Goal: Task Accomplishment & Management: Manage account settings

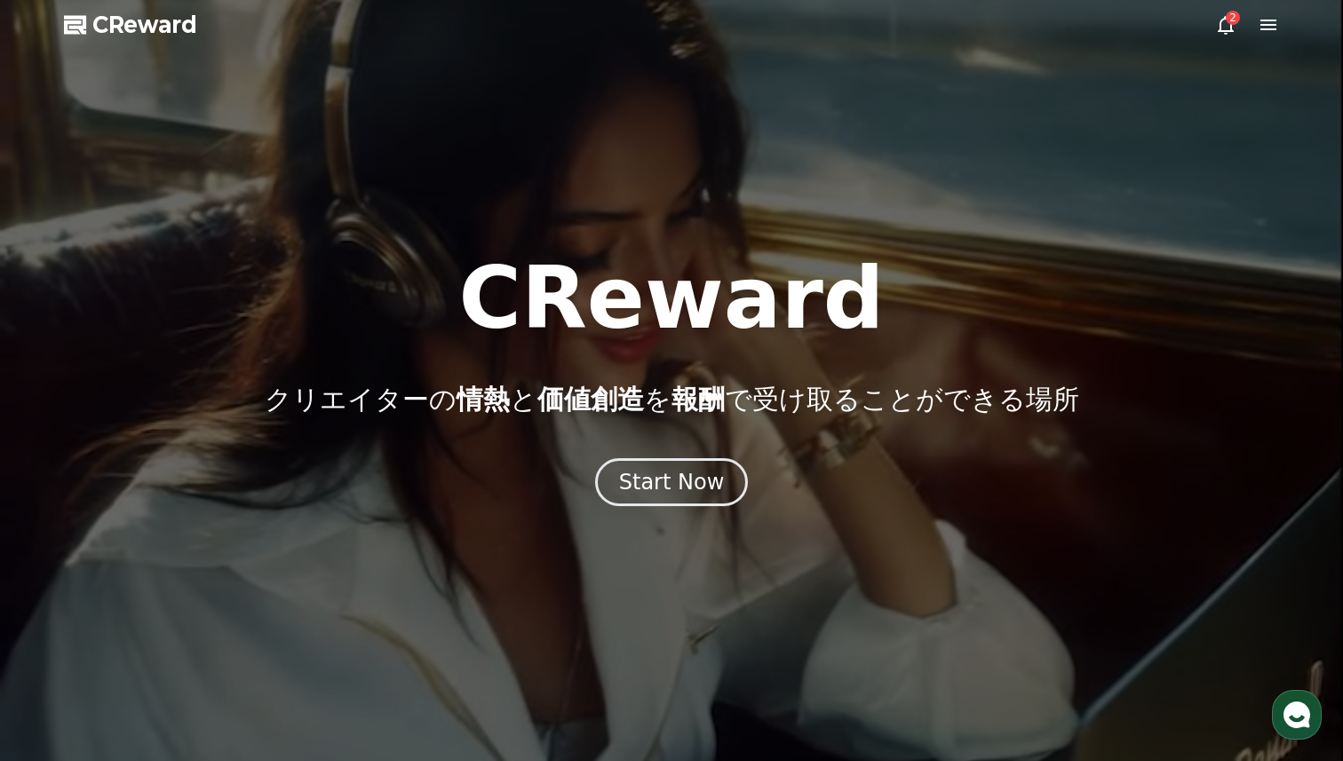
click at [693, 473] on div "Start Now" at bounding box center [672, 482] width 106 height 28
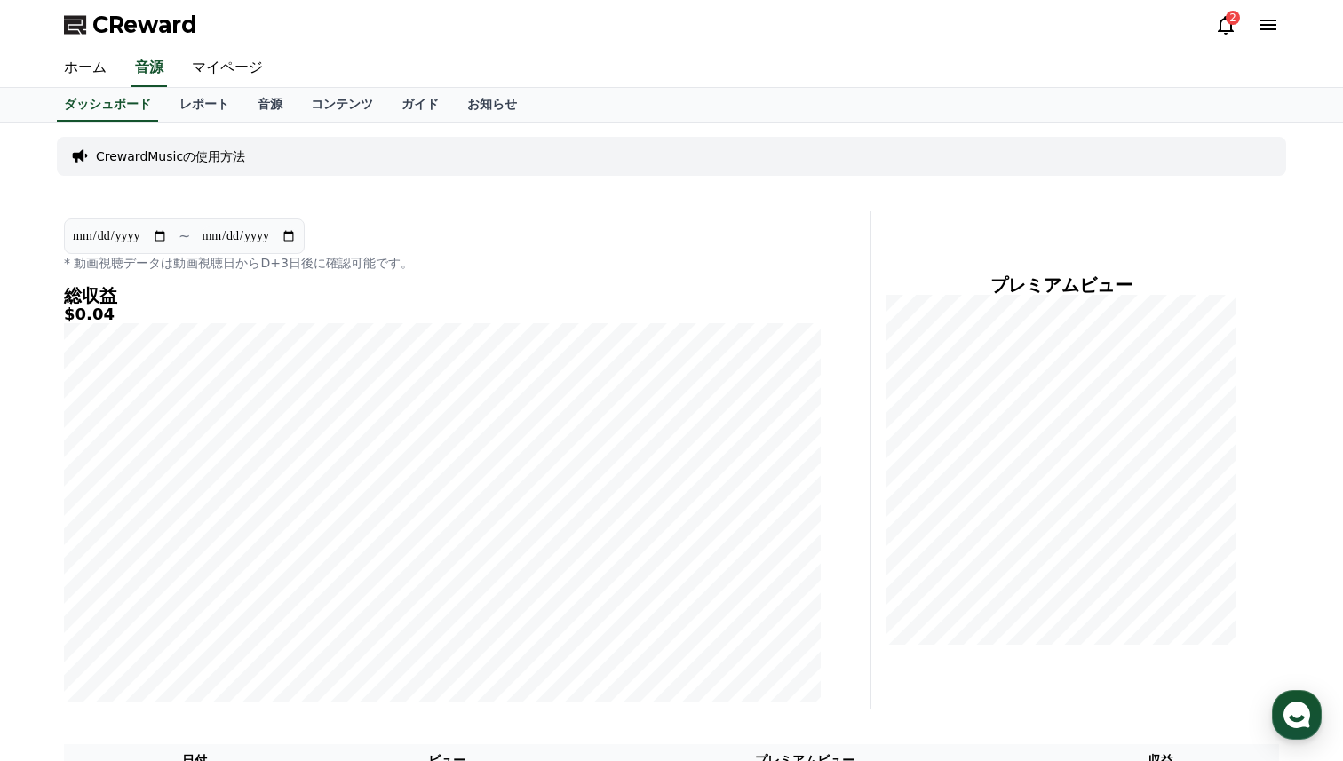
click at [1225, 22] on icon at bounding box center [1225, 24] width 21 height 21
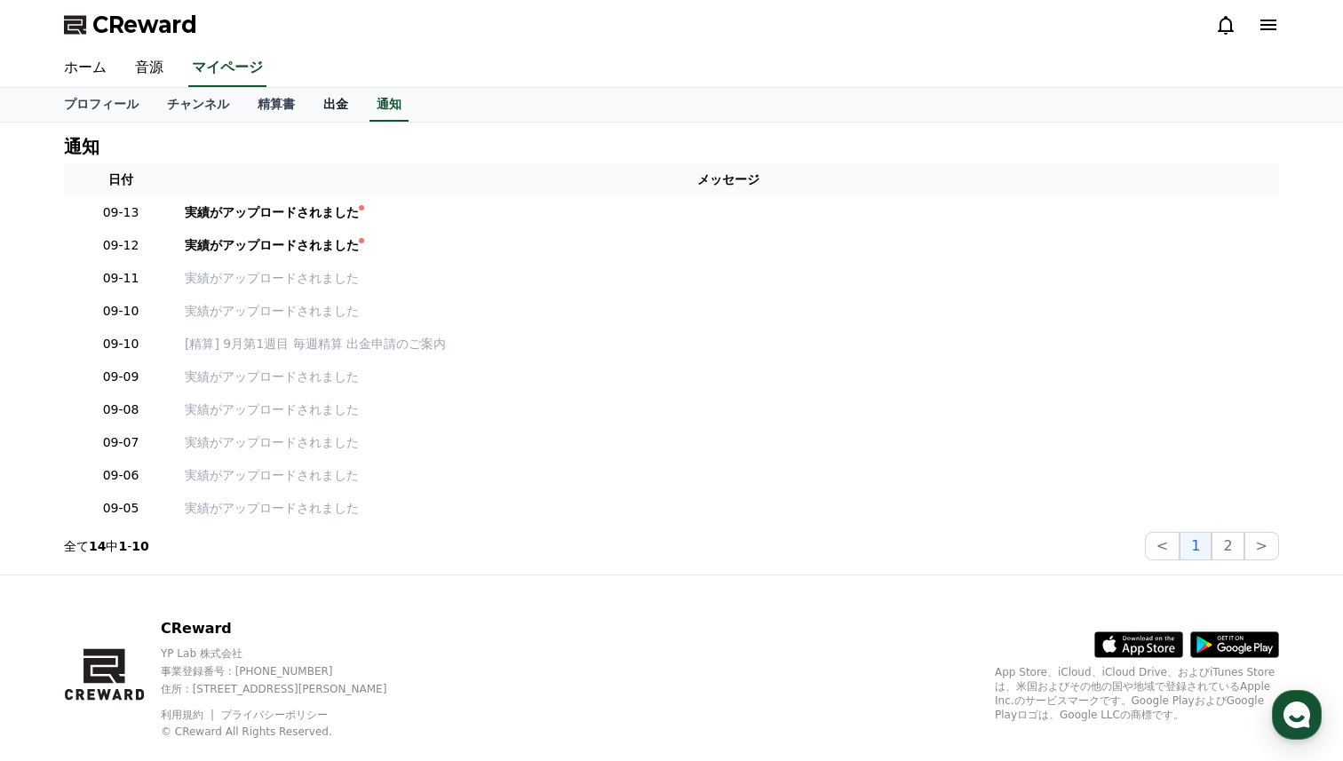
click at [329, 104] on link "出金" at bounding box center [335, 105] width 53 height 34
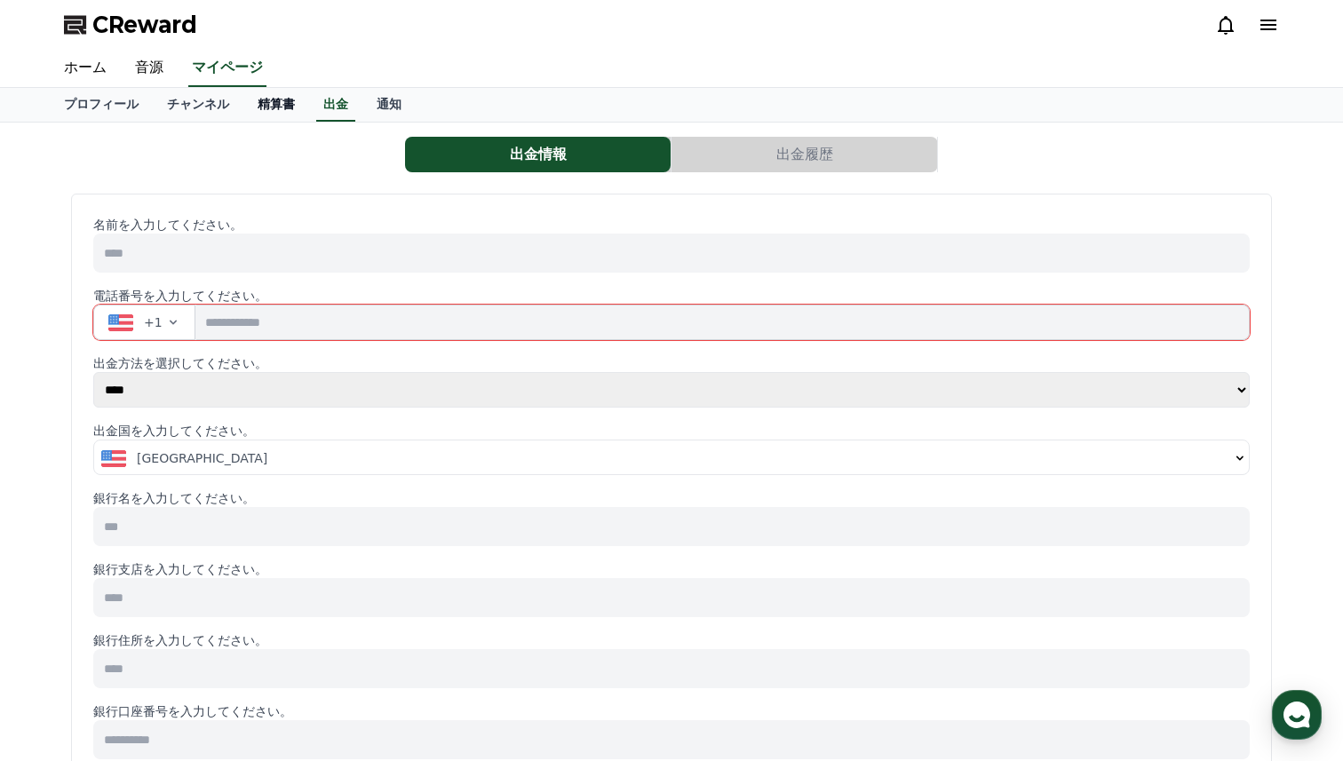
click at [253, 112] on link "精算書" at bounding box center [276, 105] width 66 height 34
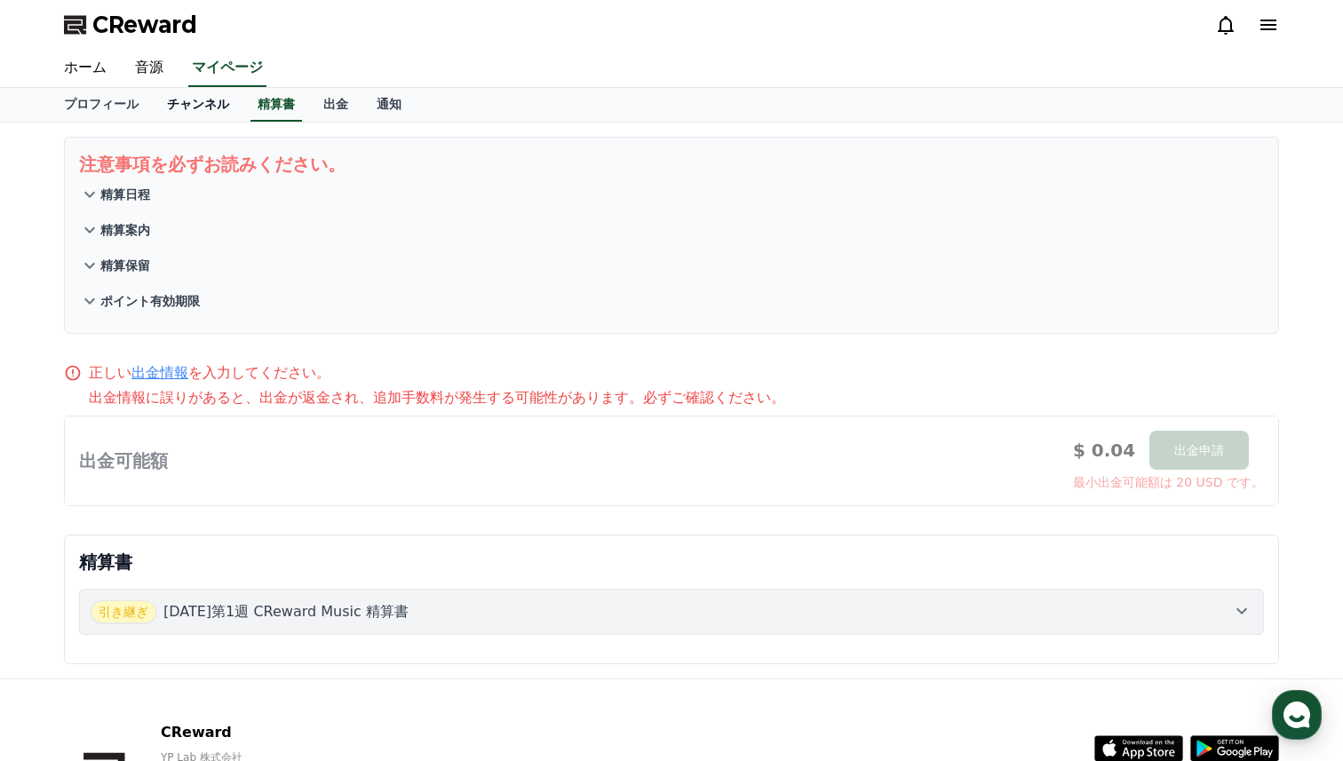
click at [206, 109] on link "チャンネル" at bounding box center [198, 105] width 91 height 34
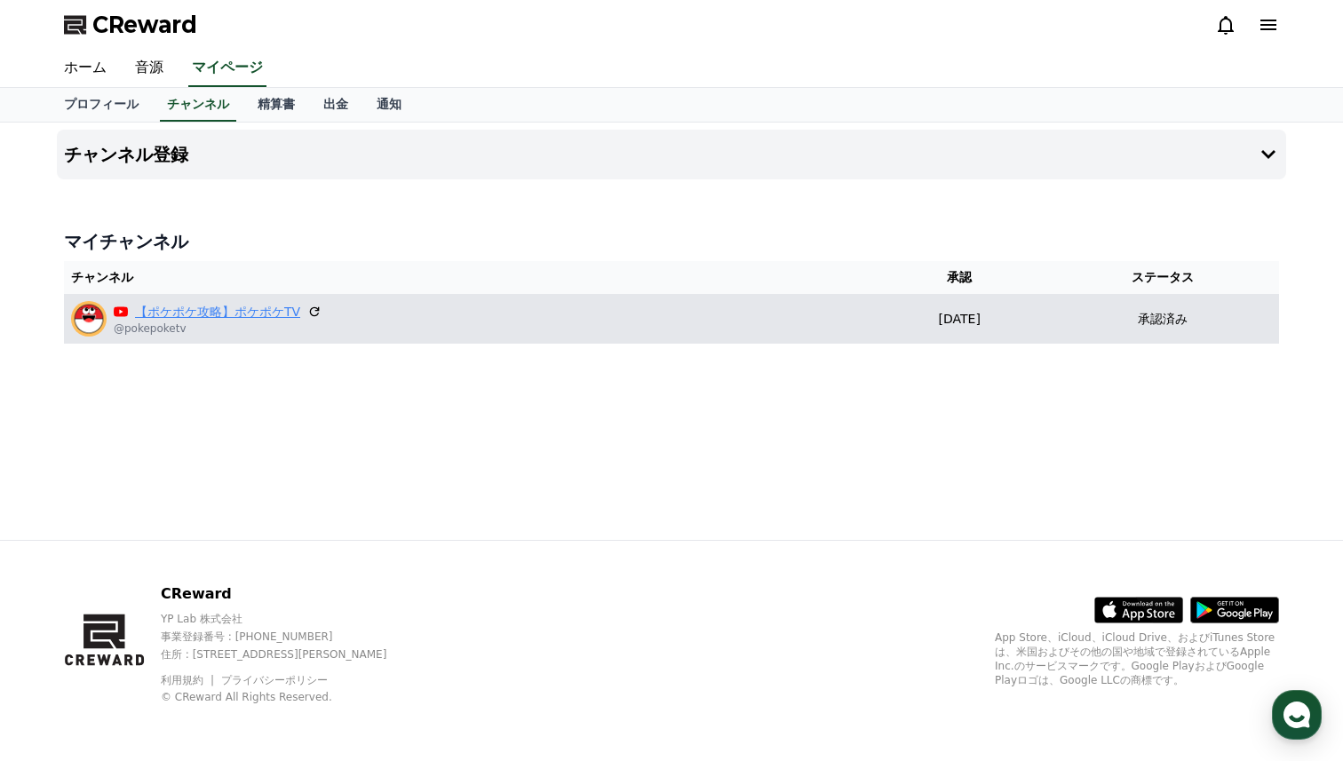
click at [209, 309] on link "【ポケポケ攻略】ポケポケTV" at bounding box center [217, 312] width 165 height 19
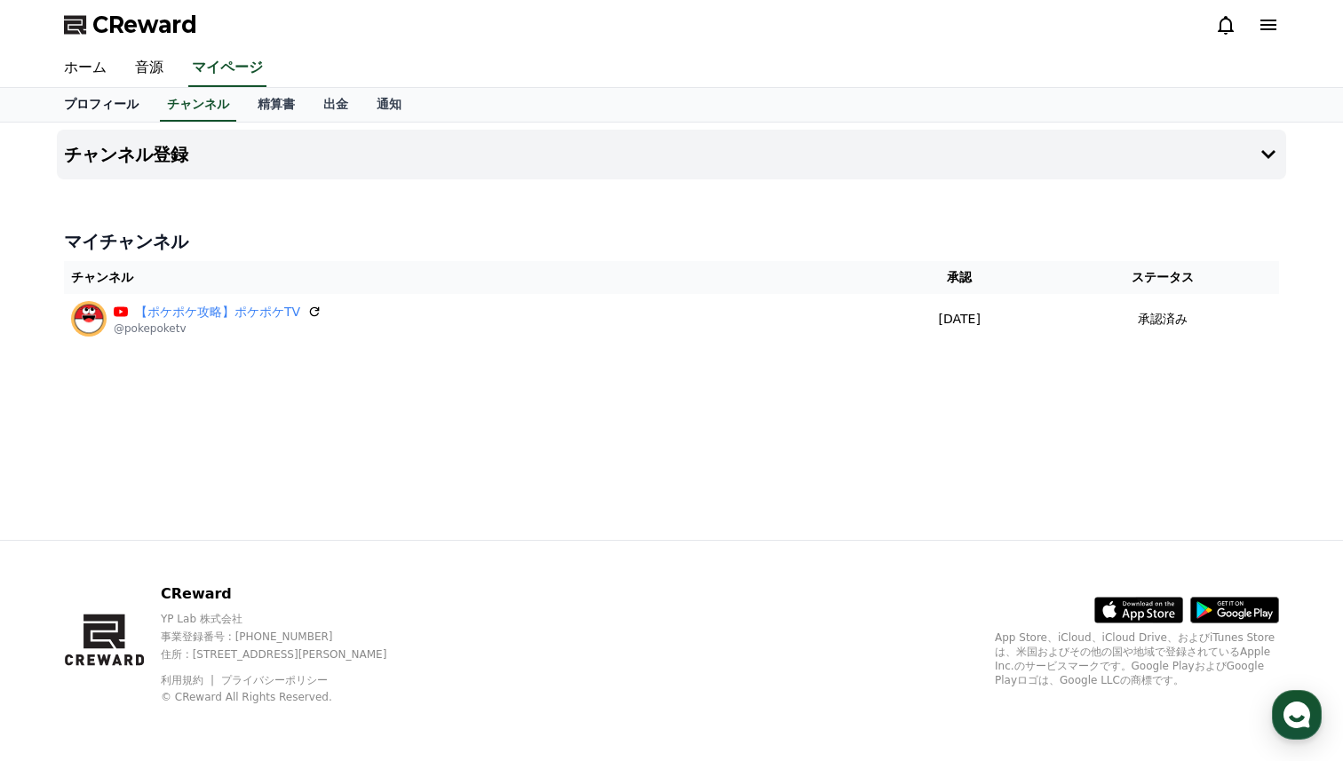
click at [130, 112] on link "プロフィール" at bounding box center [101, 105] width 103 height 34
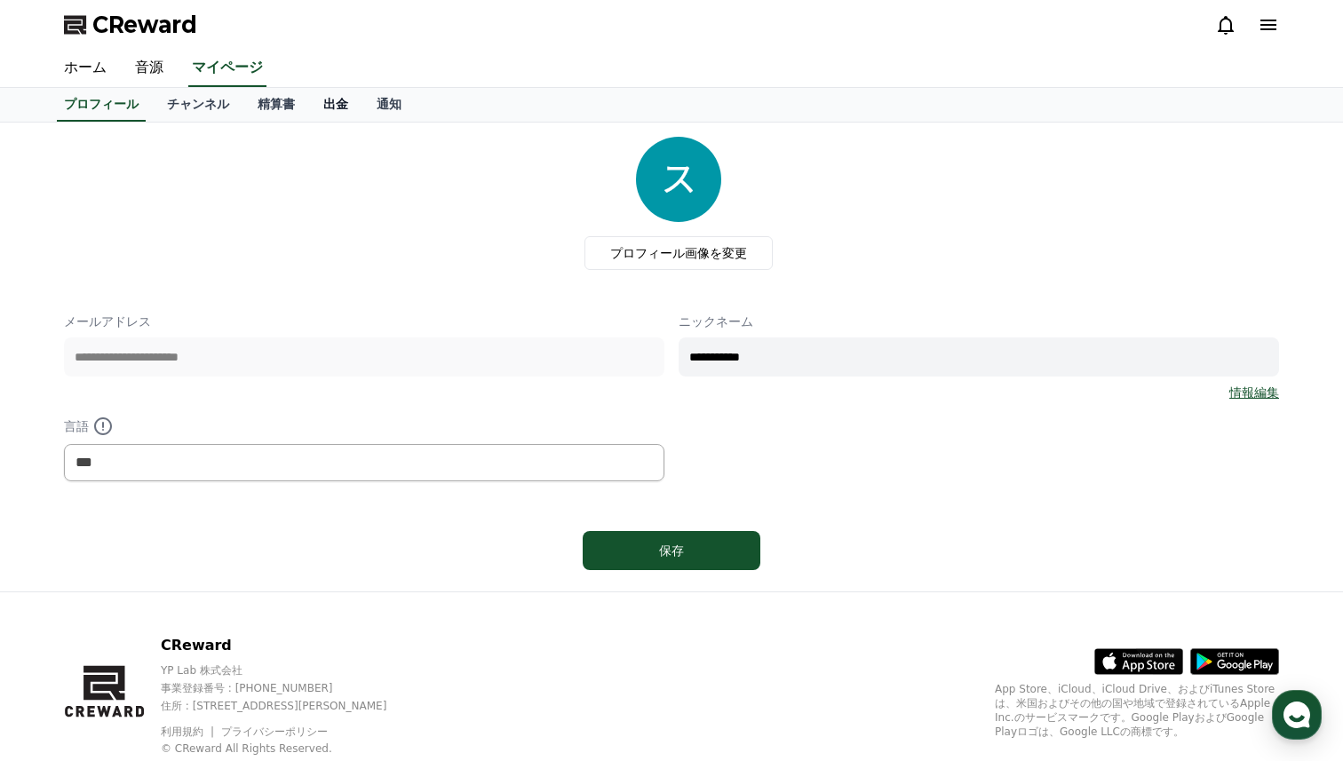
click at [327, 114] on link "出金" at bounding box center [335, 105] width 53 height 34
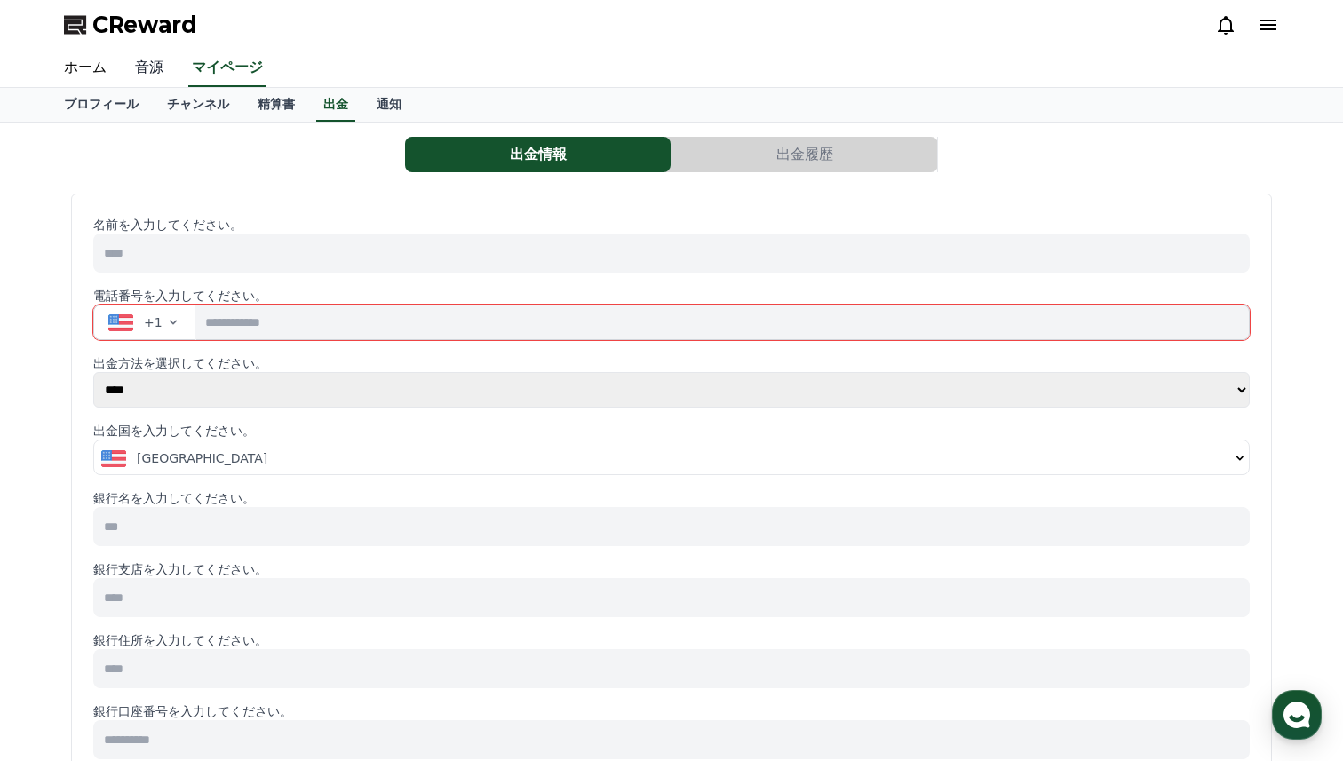
click at [151, 74] on link "音源" at bounding box center [149, 68] width 57 height 37
